Goal: Browse casually: Explore the website without a specific task or goal

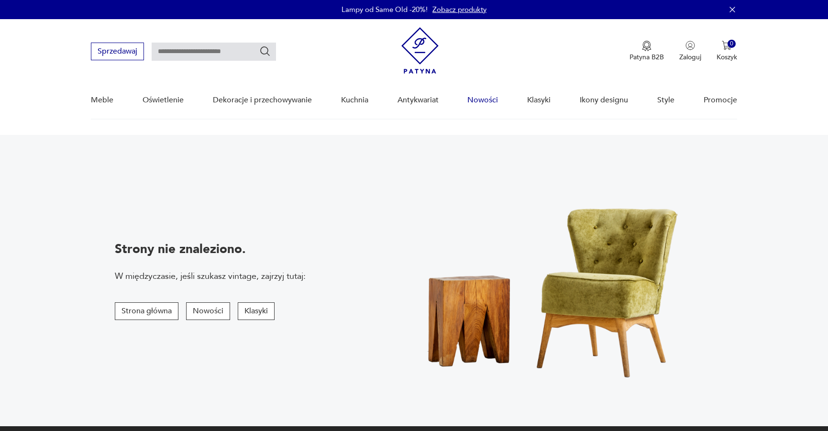
click at [488, 103] on link "Nowości" at bounding box center [482, 100] width 31 height 37
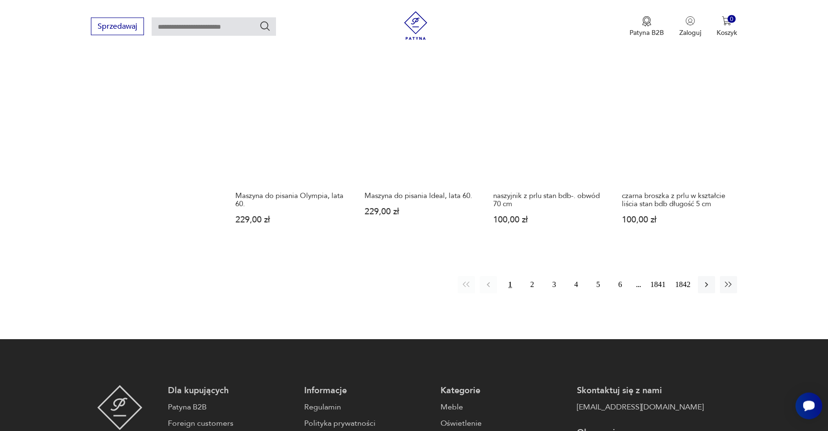
scroll to position [823, 0]
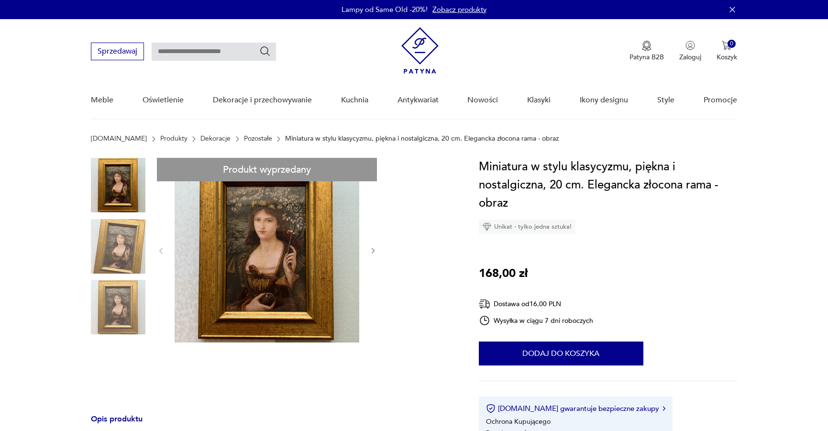
click at [244, 135] on link "Pozostałe" at bounding box center [258, 139] width 28 height 8
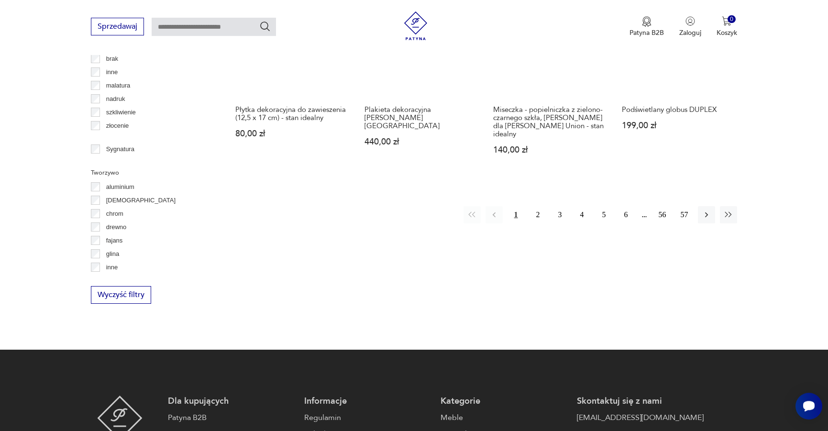
scroll to position [941, 0]
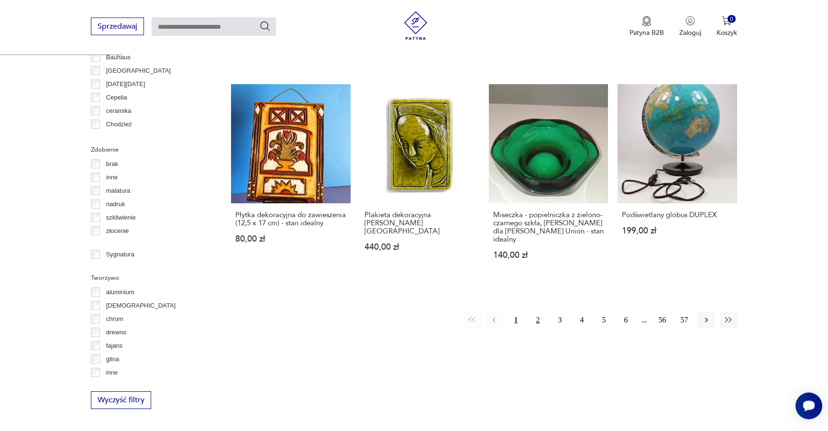
click at [536, 312] on button "2" at bounding box center [538, 320] width 17 height 17
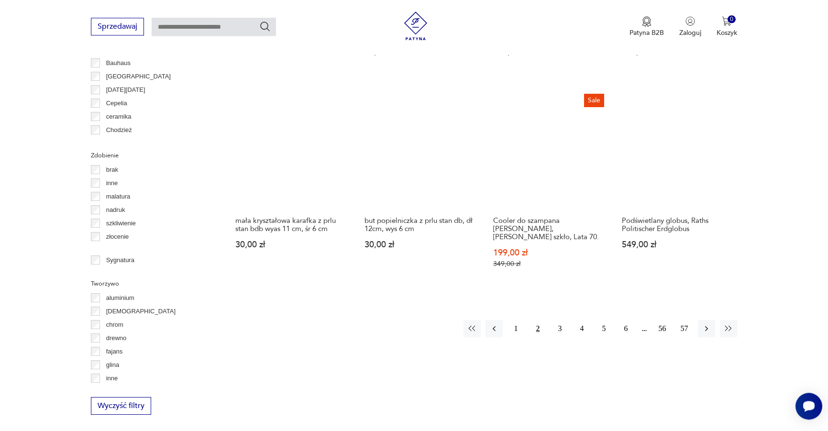
scroll to position [938, 0]
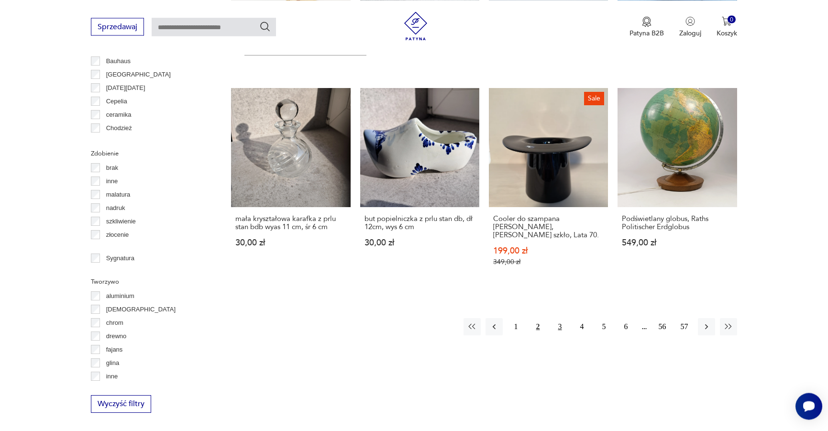
click at [557, 318] on button "3" at bounding box center [560, 326] width 17 height 17
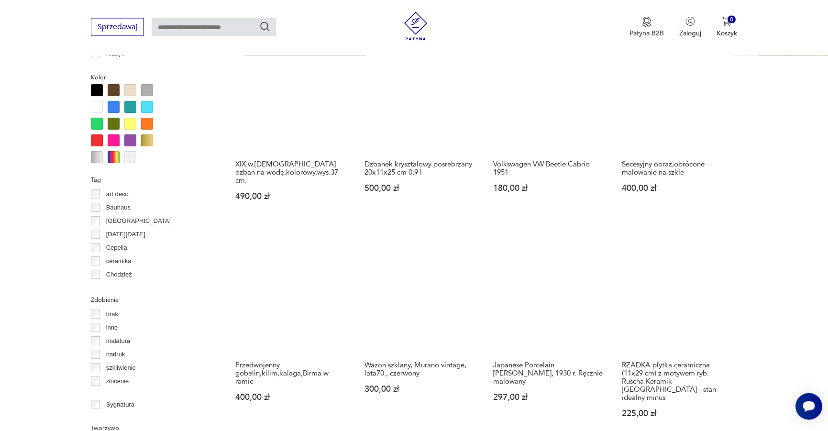
scroll to position [938, 0]
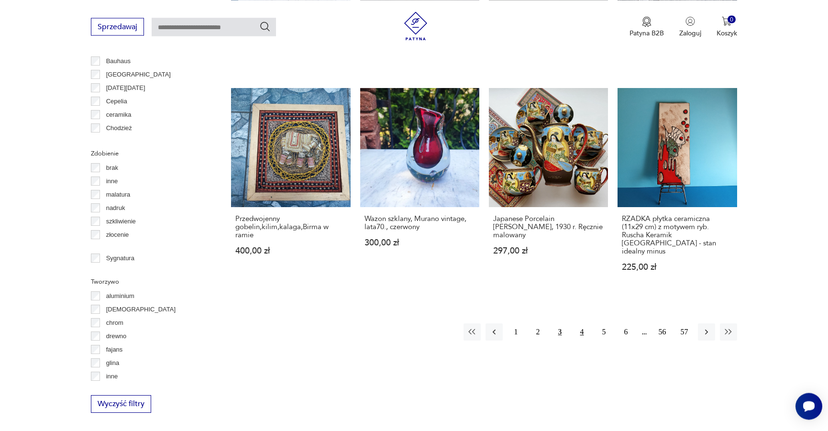
click at [587, 323] on button "4" at bounding box center [582, 331] width 17 height 17
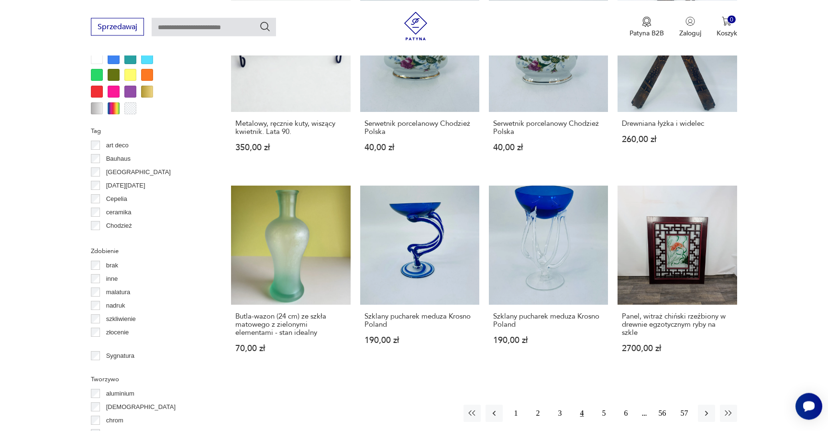
scroll to position [987, 0]
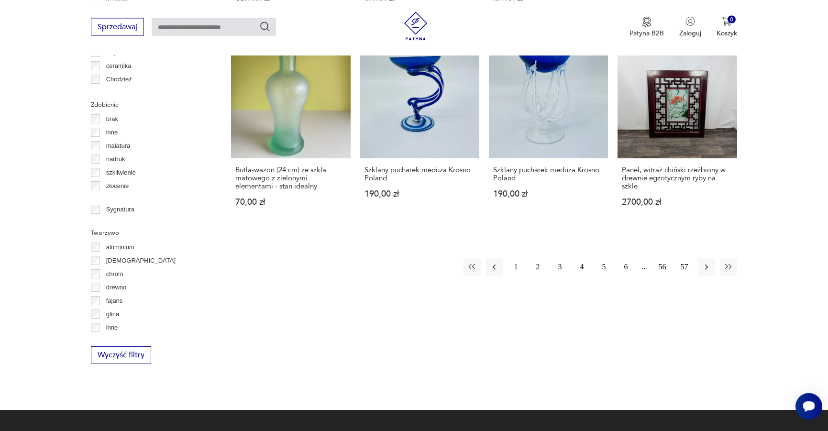
click at [605, 268] on button "5" at bounding box center [604, 266] width 17 height 17
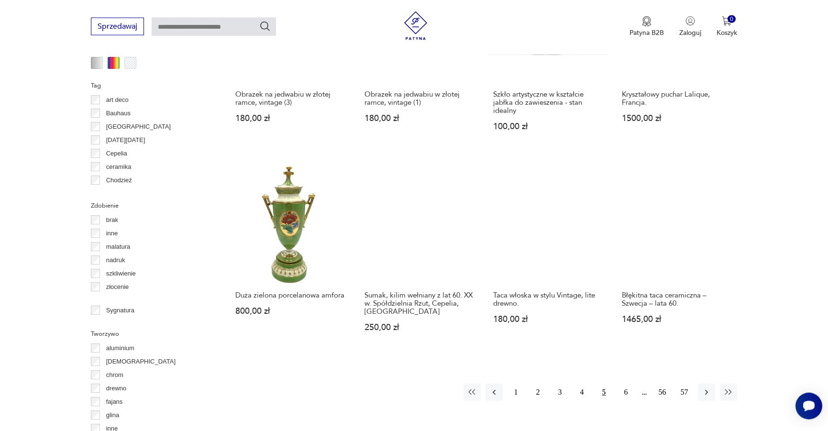
scroll to position [938, 0]
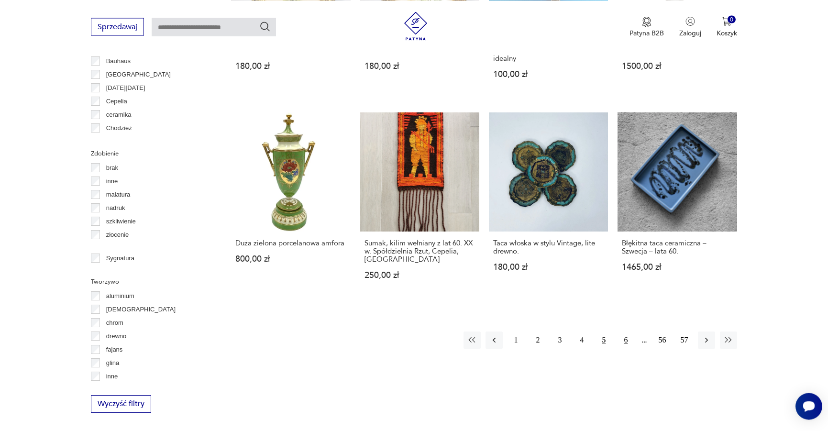
click at [624, 332] on button "6" at bounding box center [626, 340] width 17 height 17
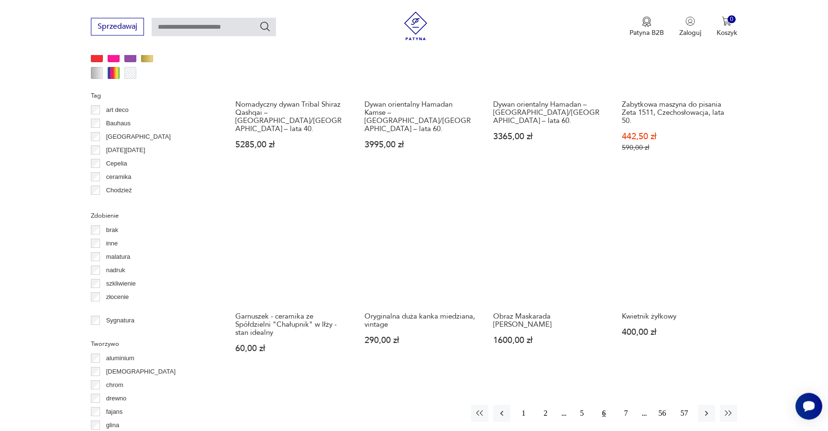
scroll to position [987, 0]
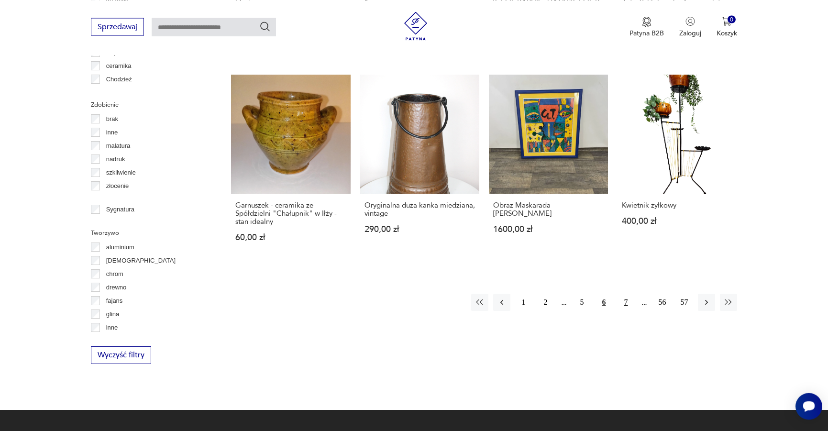
click at [630, 294] on button "7" at bounding box center [626, 302] width 17 height 17
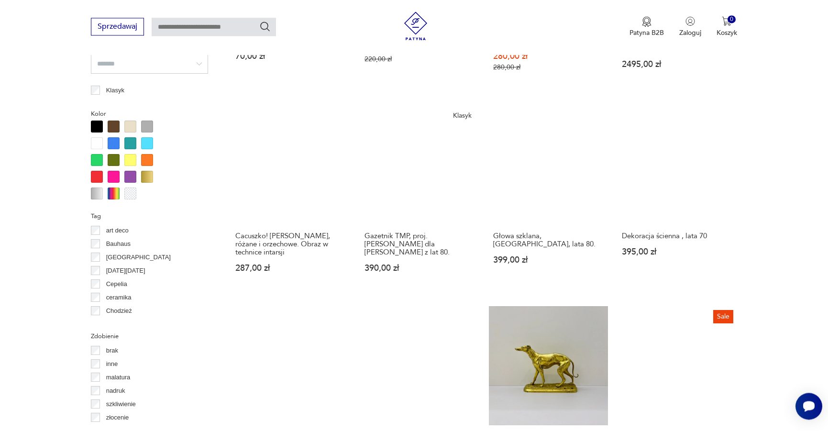
scroll to position [889, 0]
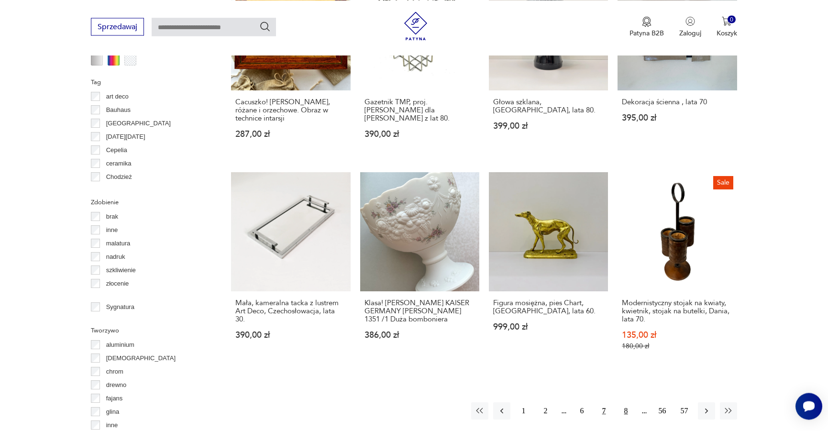
click at [629, 404] on button "8" at bounding box center [626, 410] width 17 height 17
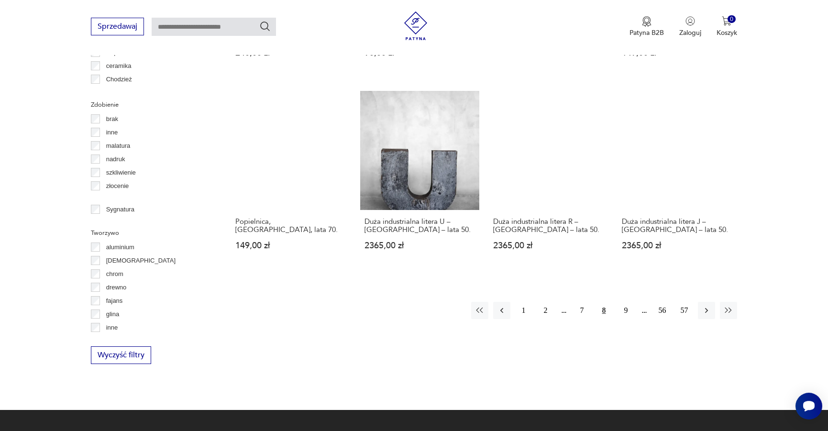
scroll to position [986, 0]
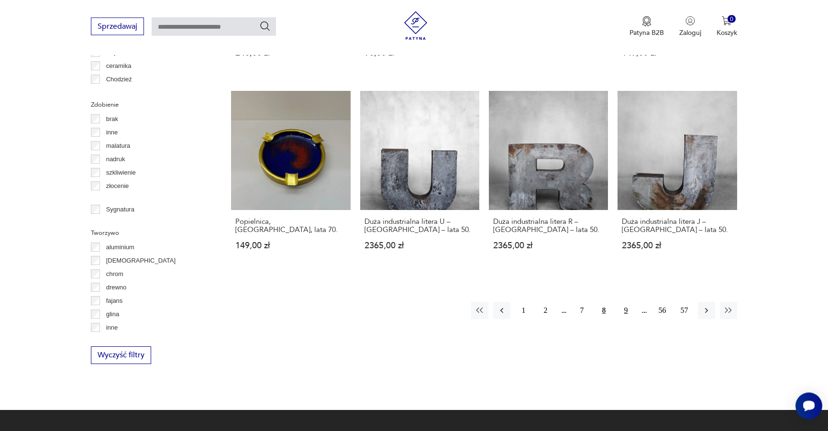
click at [622, 302] on button "9" at bounding box center [626, 310] width 17 height 17
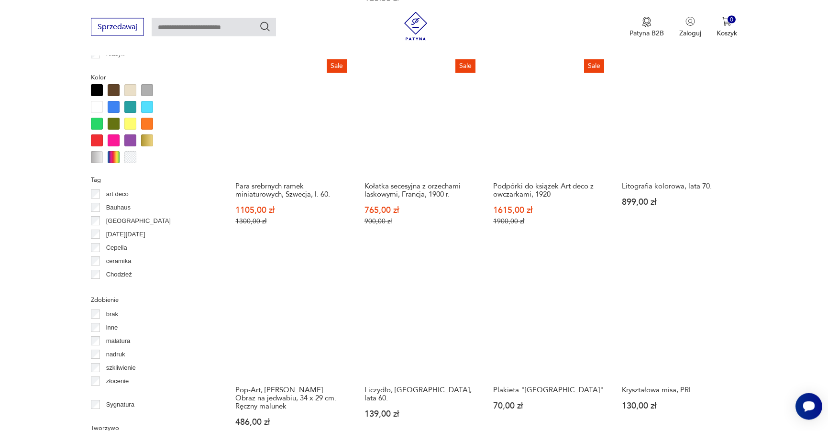
scroll to position [987, 0]
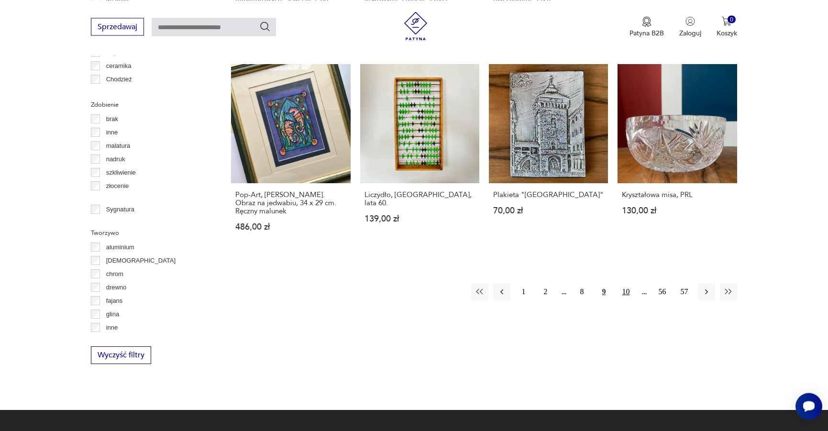
click at [632, 292] on button "10" at bounding box center [626, 291] width 17 height 17
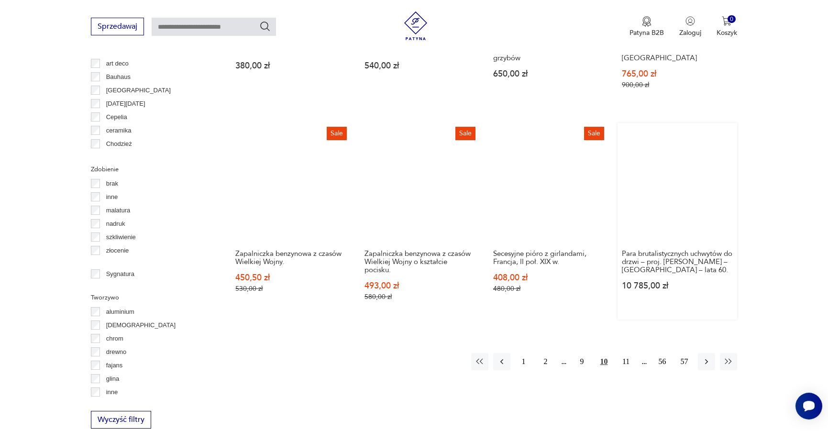
scroll to position [987, 0]
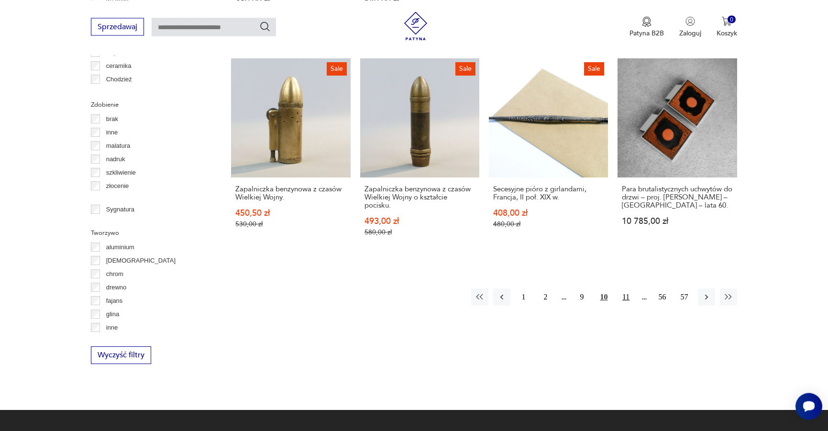
click at [623, 289] on button "11" at bounding box center [626, 297] width 17 height 17
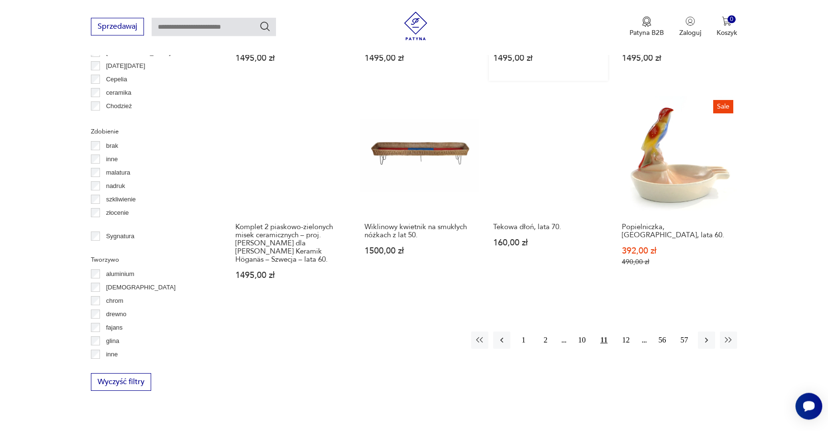
scroll to position [987, 0]
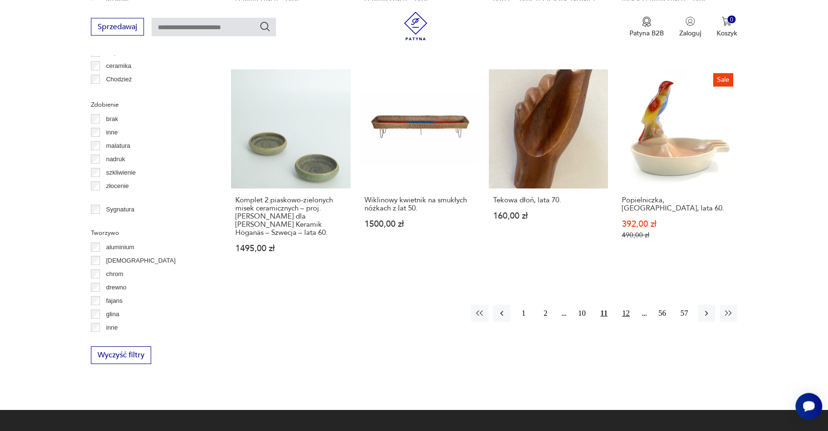
click at [629, 305] on button "12" at bounding box center [626, 313] width 17 height 17
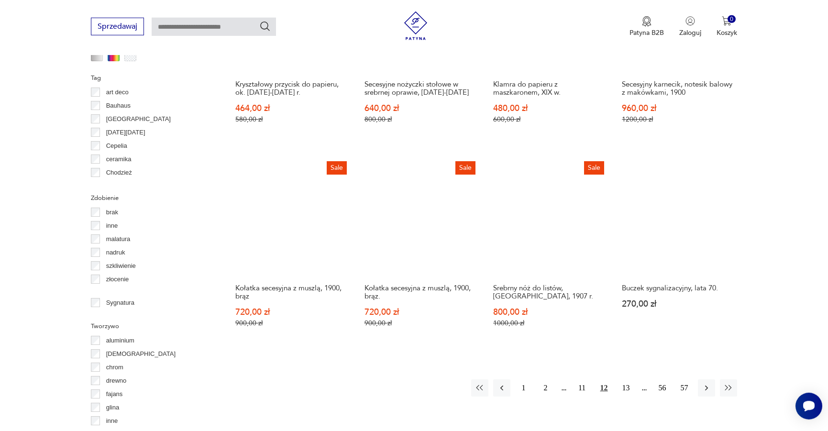
scroll to position [987, 0]
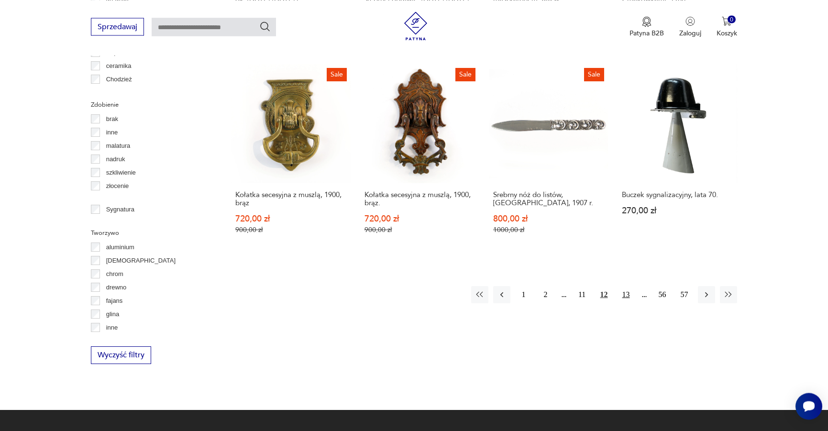
click at [625, 289] on button "13" at bounding box center [626, 294] width 17 height 17
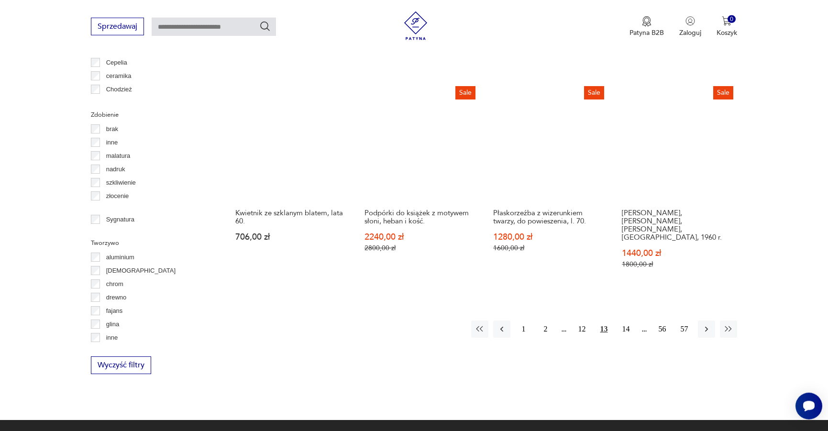
scroll to position [987, 0]
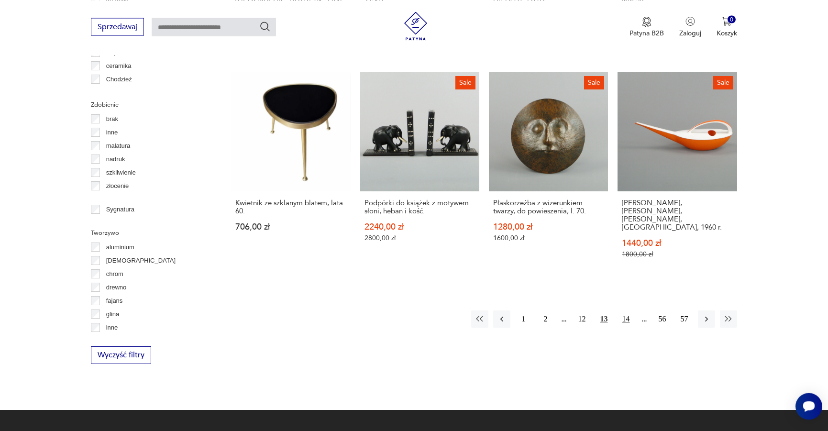
click at [627, 311] on button "14" at bounding box center [626, 319] width 17 height 17
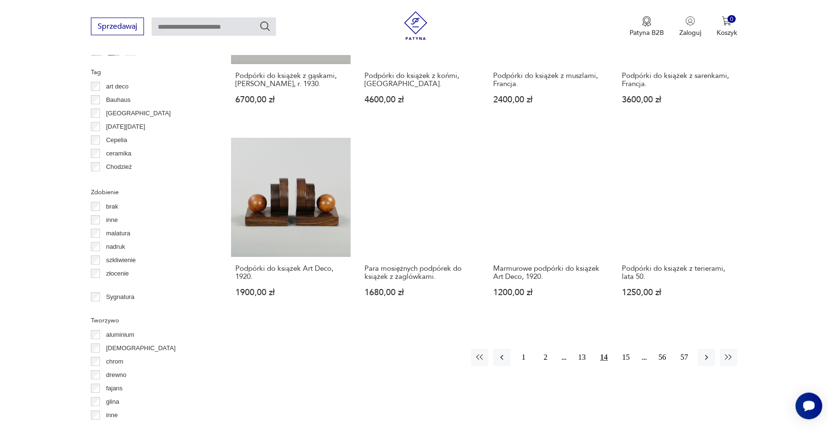
scroll to position [938, 0]
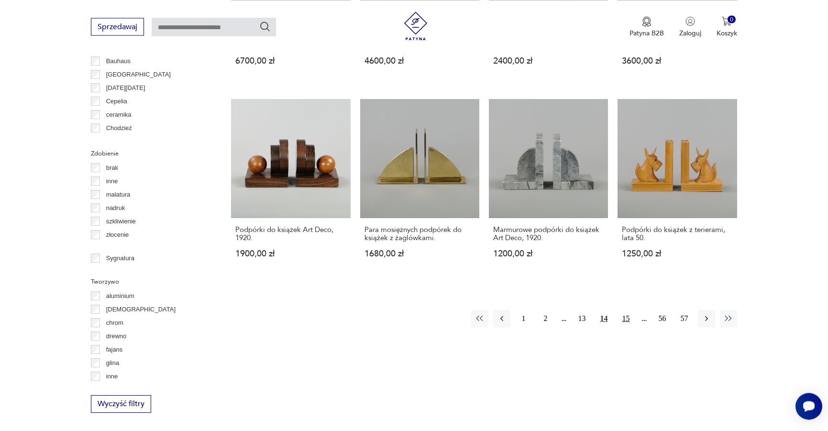
click at [628, 310] on button "15" at bounding box center [626, 318] width 17 height 17
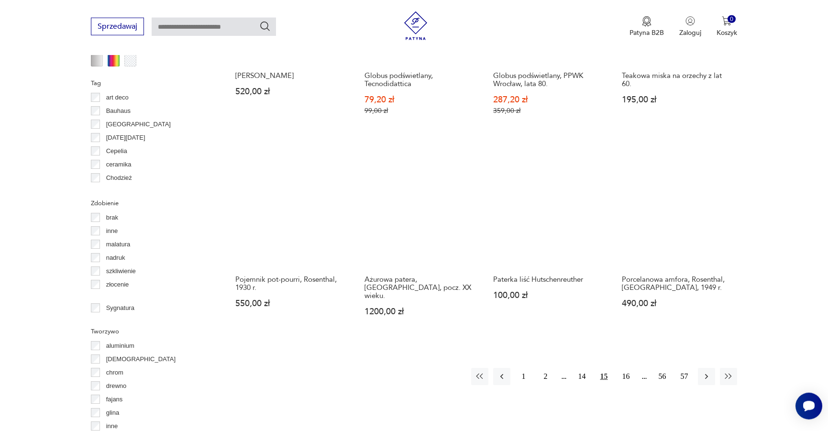
scroll to position [889, 0]
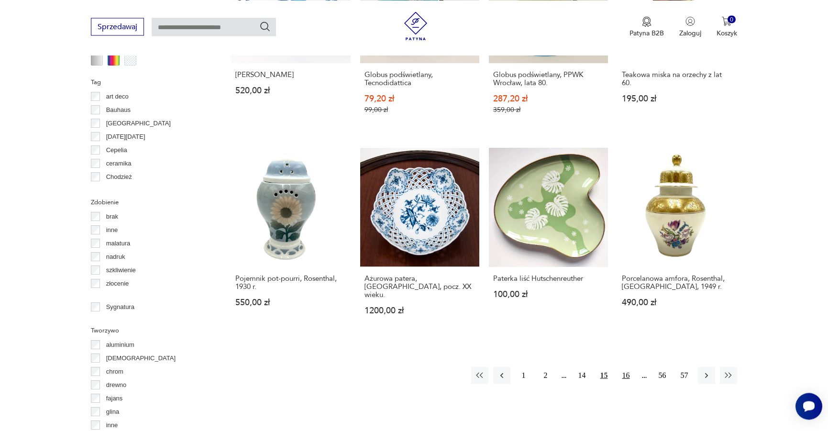
click at [629, 367] on button "16" at bounding box center [626, 375] width 17 height 17
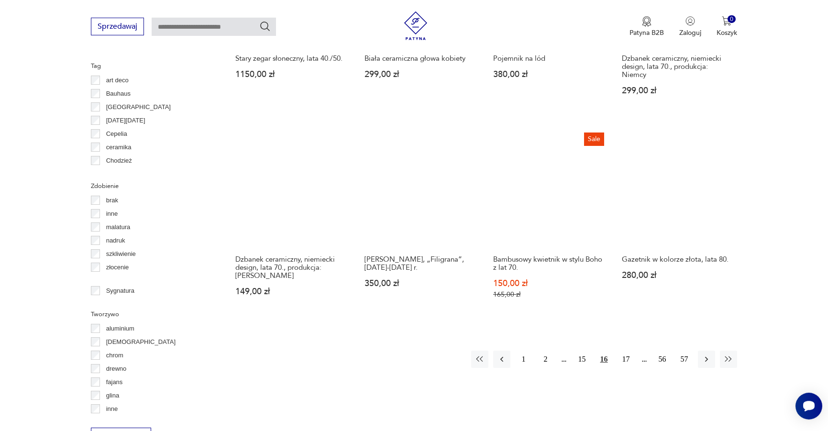
scroll to position [938, 0]
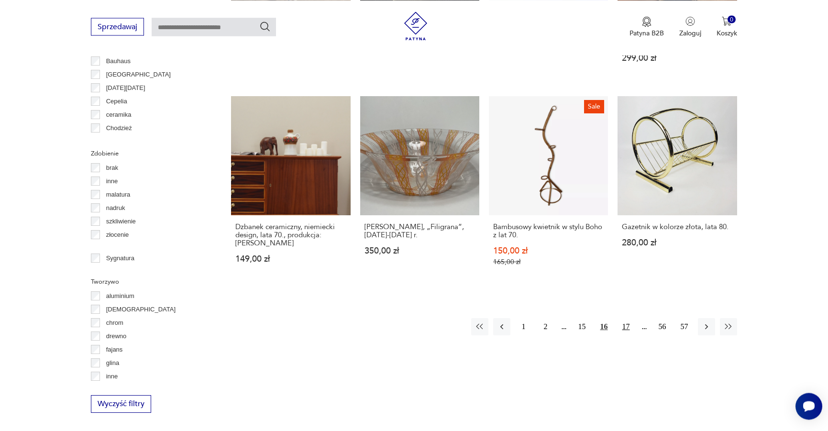
click at [626, 318] on button "17" at bounding box center [626, 326] width 17 height 17
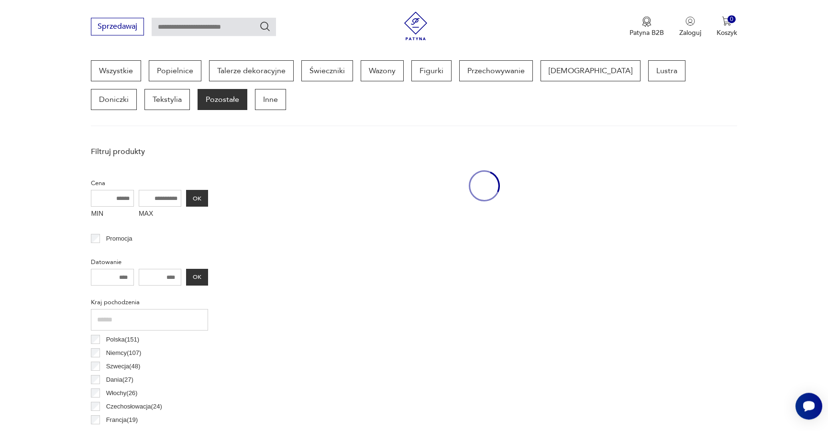
scroll to position [254, 0]
